Goal: Information Seeking & Learning: Learn about a topic

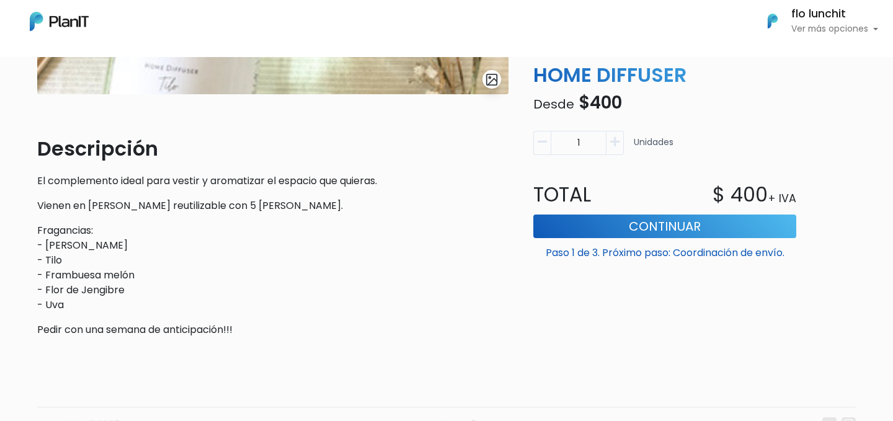
scroll to position [384, 0]
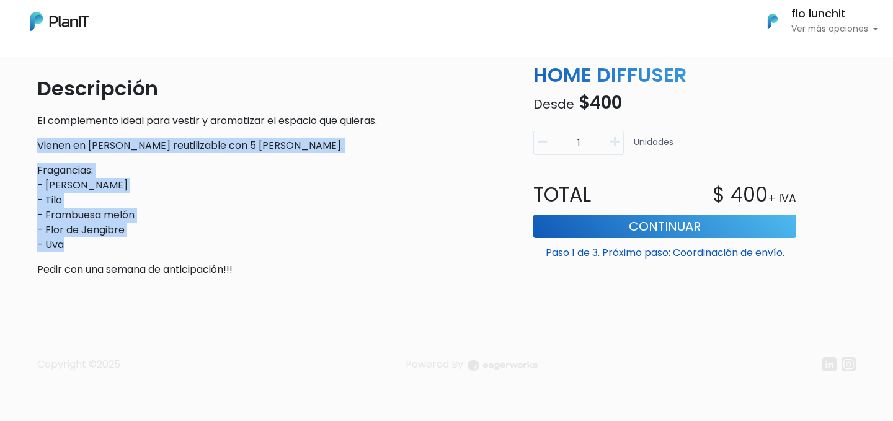
drag, startPoint x: 34, startPoint y: 143, endPoint x: 174, endPoint y: 249, distance: 175.4
click at [174, 249] on div "slide 1 of 1 Descripción El complemento ideal para vestir y aromatizar el espac…" at bounding box center [273, 26] width 486 height 521
copy div "Vienen en [PERSON_NAME] reutilizable con 5 [PERSON_NAME]. Fragancias: - [GEOGRA…"
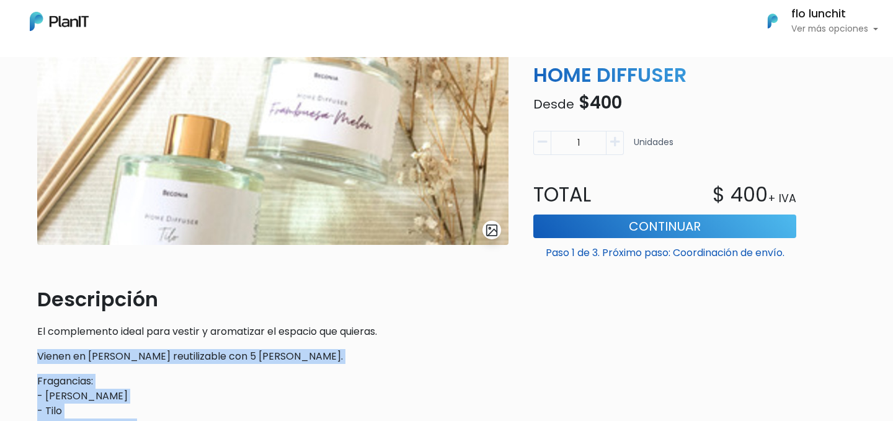
scroll to position [115, 0]
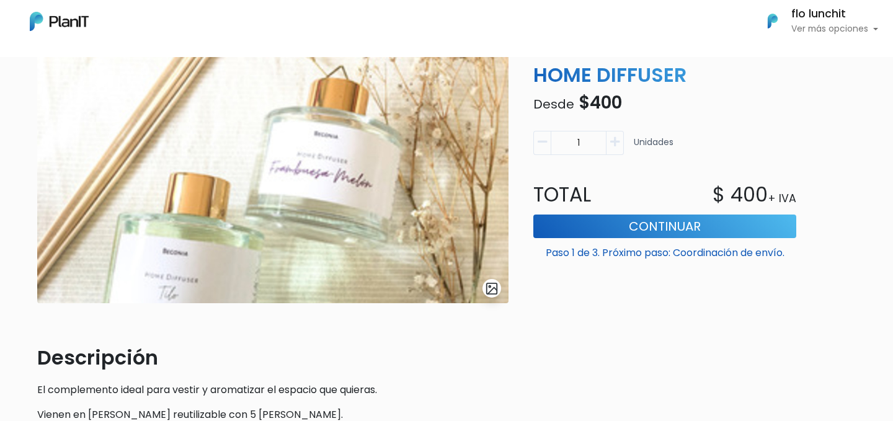
click at [552, 78] on p "HOME DIFFUSER" at bounding box center [665, 75] width 278 height 30
copy div "HOME DIFFUSER"
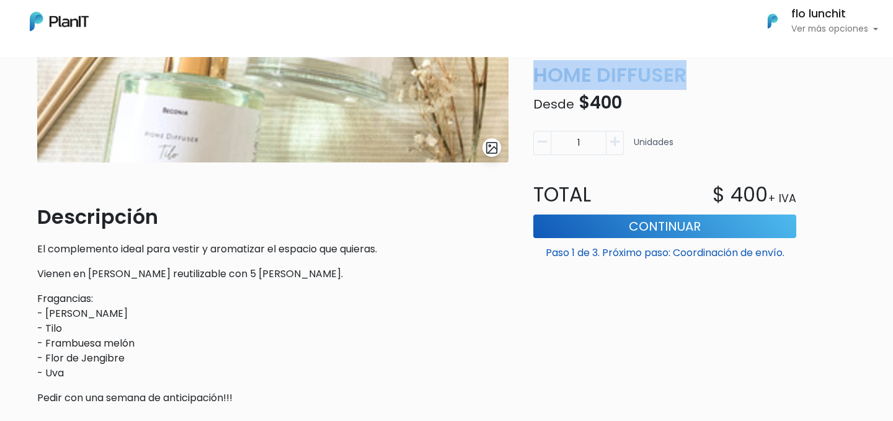
scroll to position [306, 0]
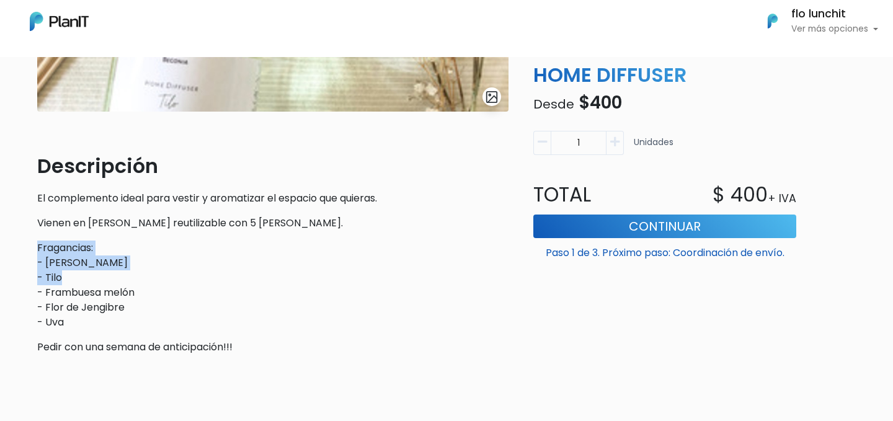
drag, startPoint x: 34, startPoint y: 248, endPoint x: 75, endPoint y: 278, distance: 51.0
click at [75, 278] on div "slide 1 of 1 Descripción El complemento ideal para vestir y aromatizar el espac…" at bounding box center [273, 104] width 486 height 521
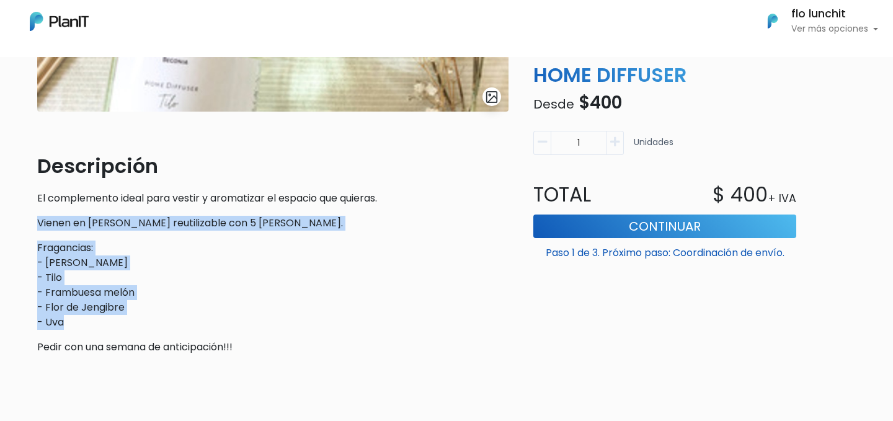
drag, startPoint x: 29, startPoint y: 222, endPoint x: 92, endPoint y: 317, distance: 113.7
click at [92, 317] on div "Volver Regalos Velas, jabones, tés, especias slide 1 of 1 Descripción El comple…" at bounding box center [446, 143] width 893 height 712
copy div "Vienen en [PERSON_NAME] reutilizable con 5 [PERSON_NAME]. Fragancias: - [GEOGRA…"
